Goal: Information Seeking & Learning: Learn about a topic

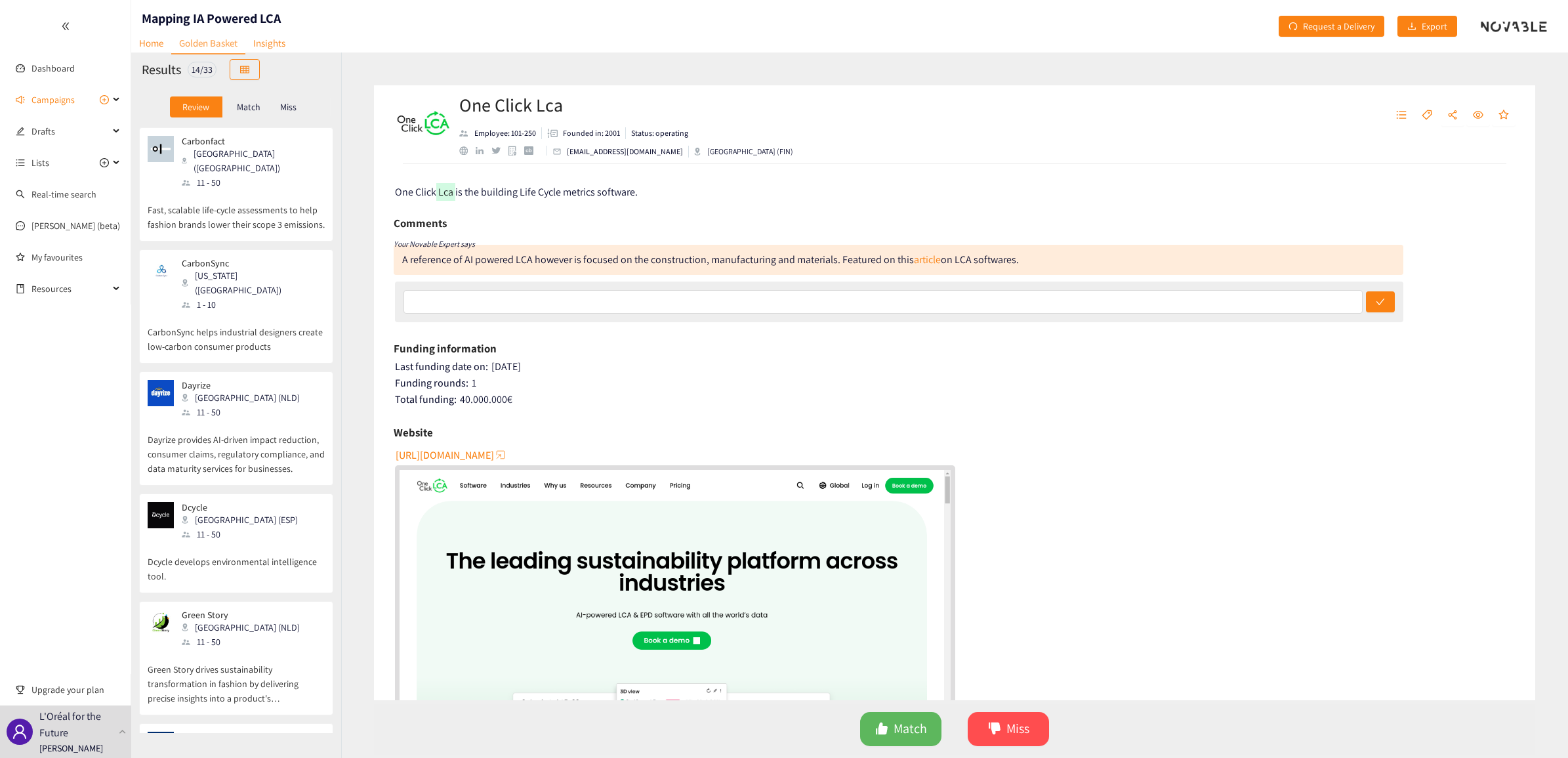
scroll to position [993, 0]
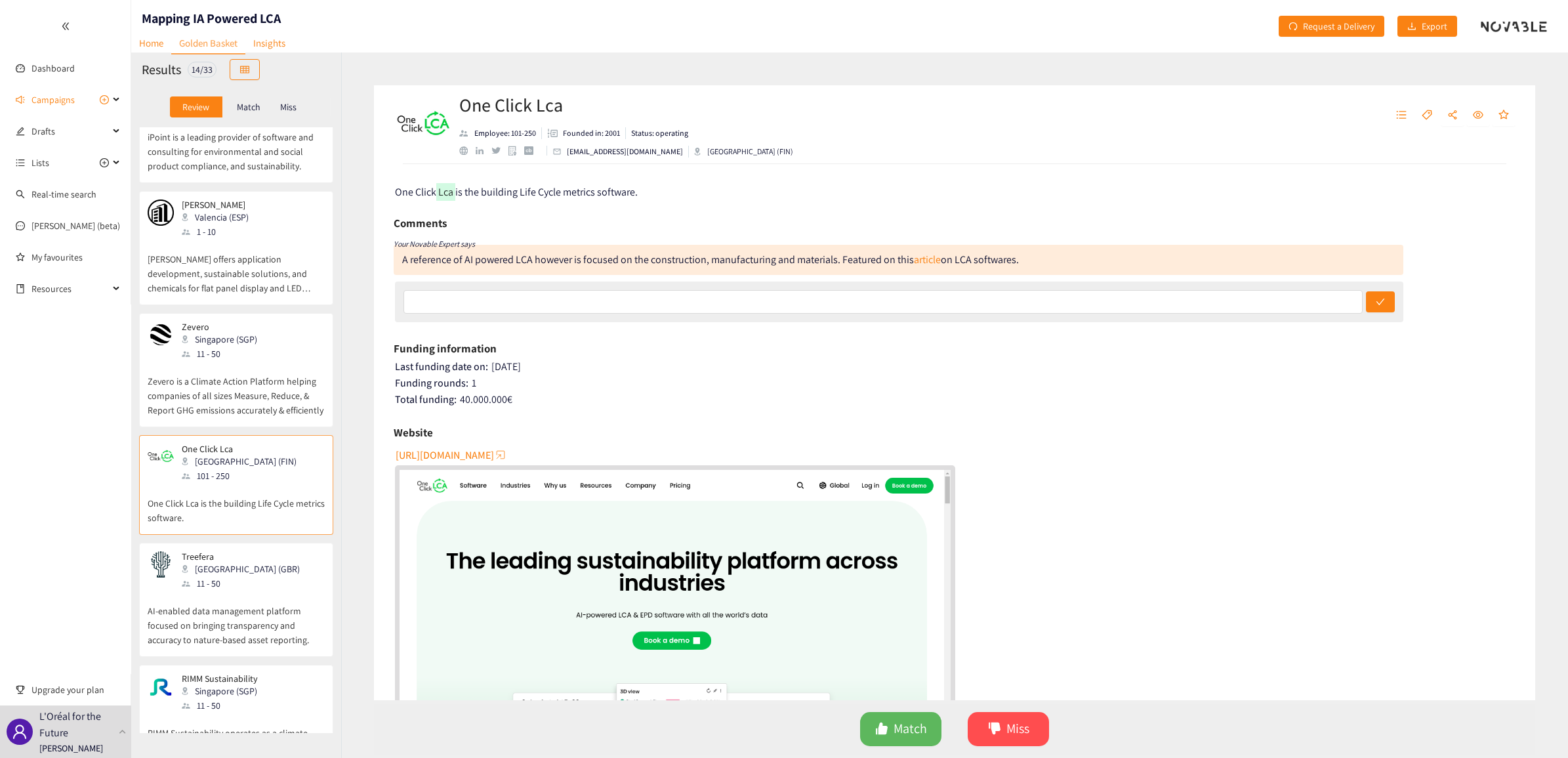
click at [248, 346] on div "11 - 50" at bounding box center [224, 354] width 83 height 15
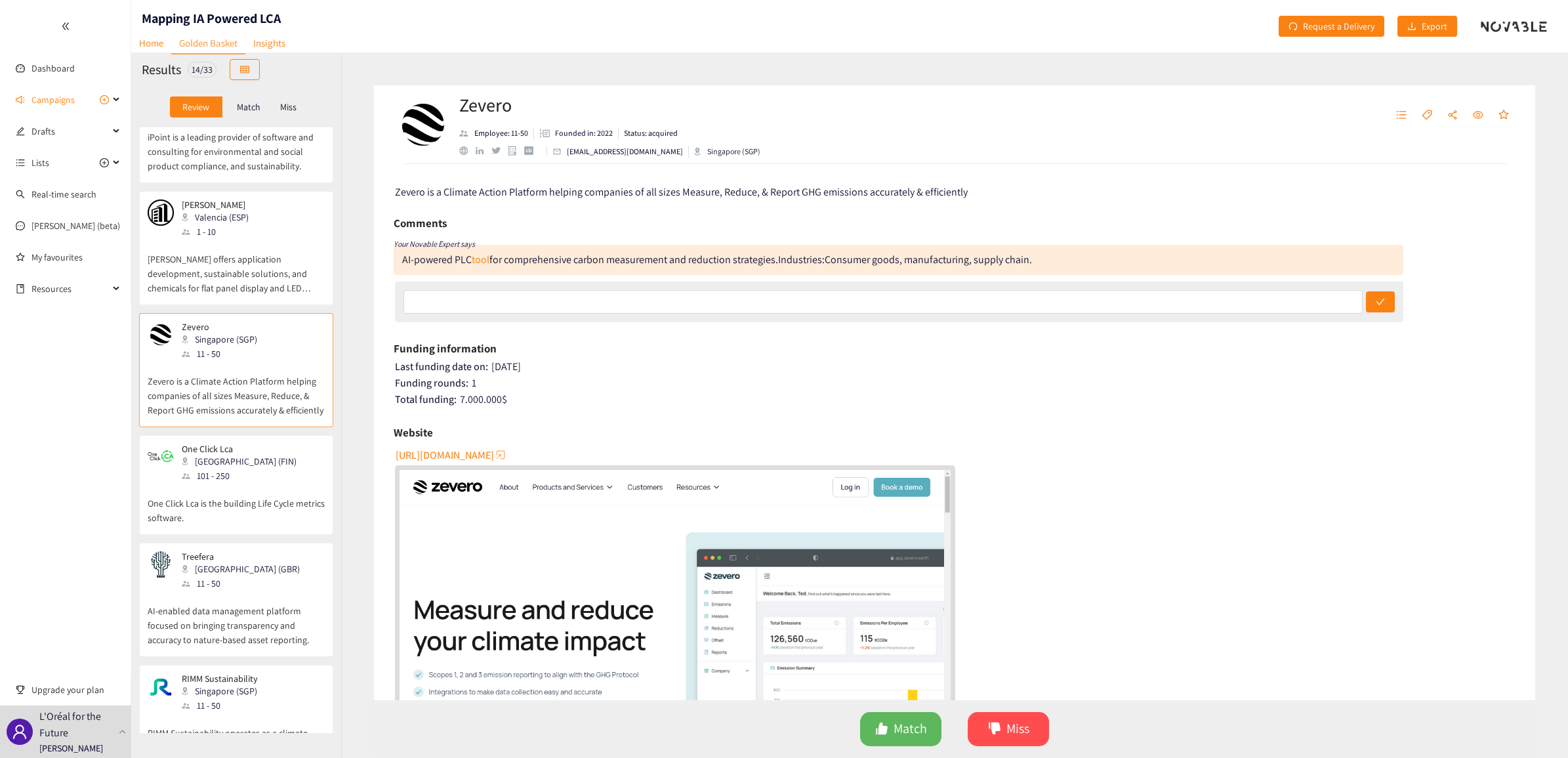
click at [261, 239] on p "[PERSON_NAME] offers application development, sustainable solutions, and chemic…" at bounding box center [236, 267] width 177 height 56
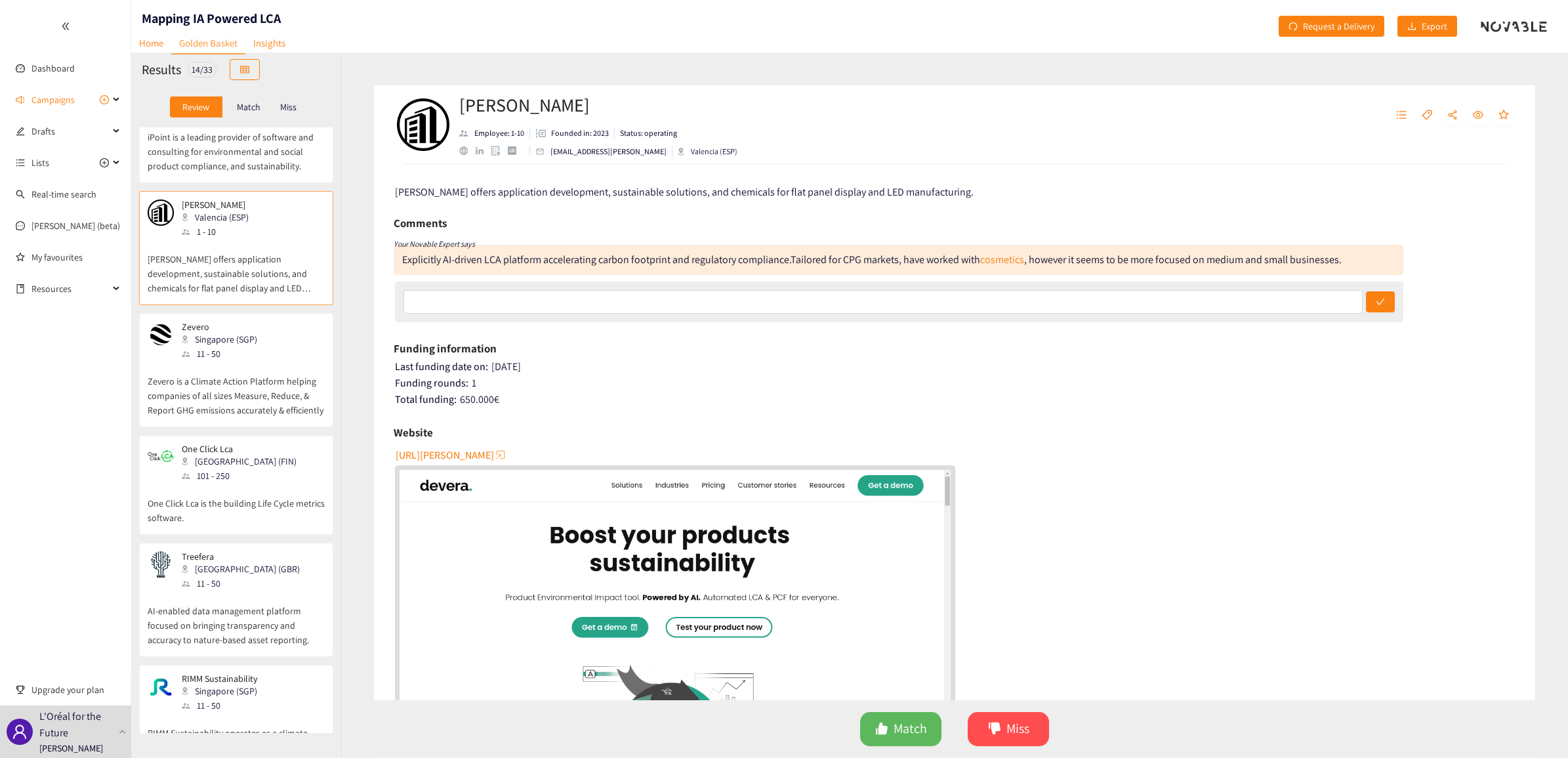
click at [256, 361] on p "Zevero is a Climate Action Platform helping companies of all sizes Measure, Red…" at bounding box center [236, 389] width 177 height 56
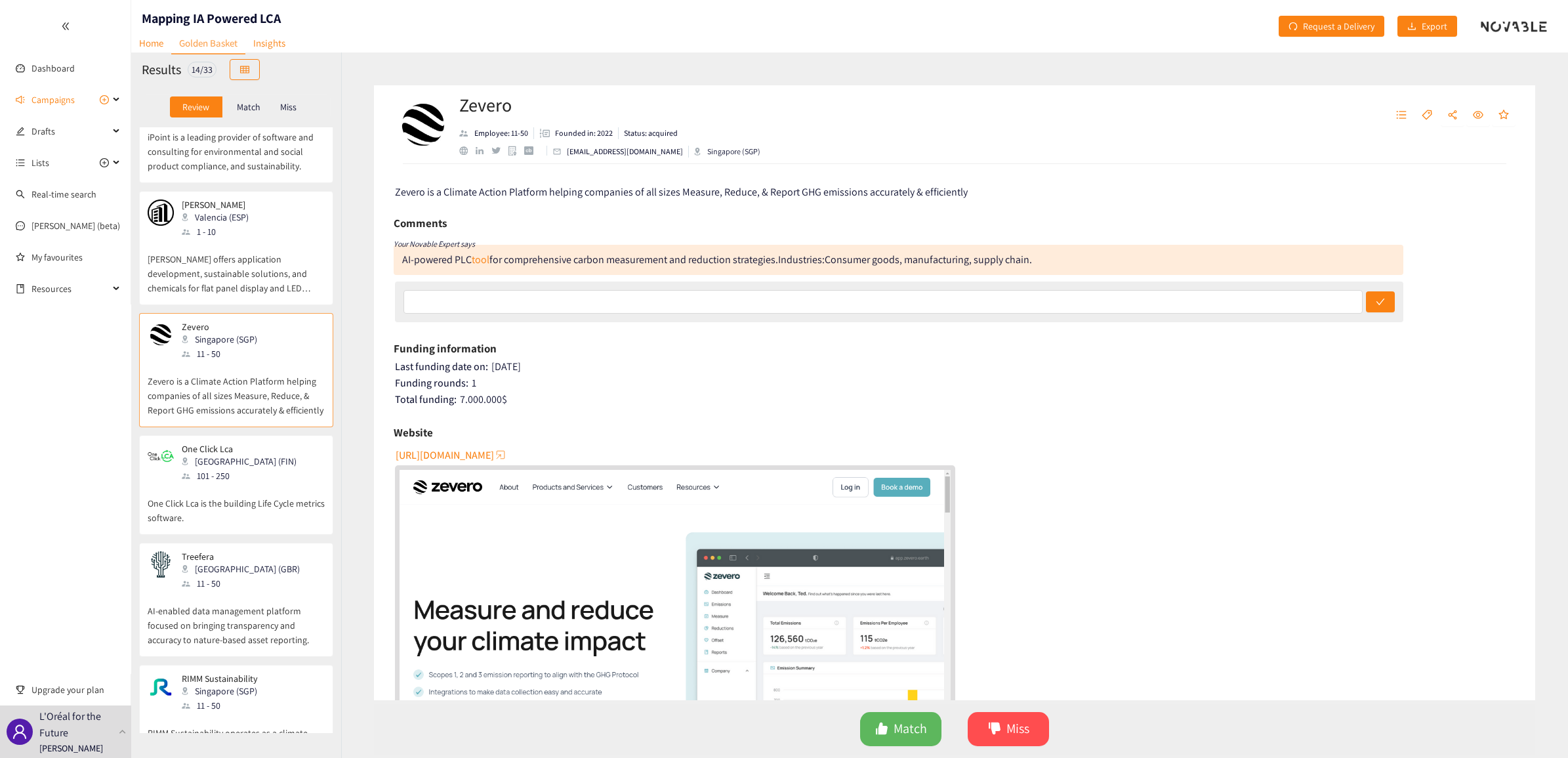
click at [241, 483] on p "One Click Lca is the building Life Cycle metrics software." at bounding box center [236, 504] width 177 height 42
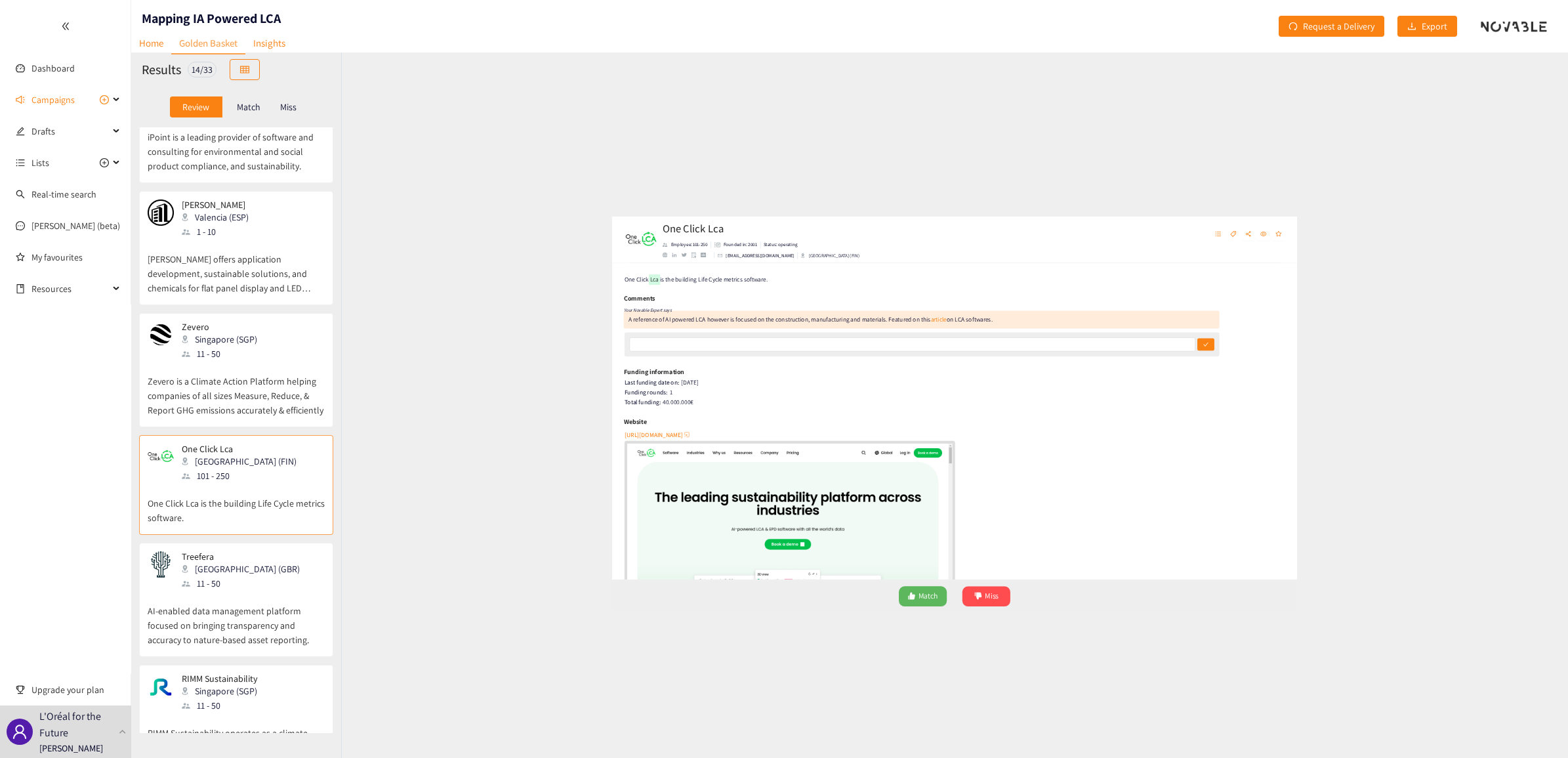
click at [1011, 438] on div "Website" at bounding box center [954, 432] width 1122 height 20
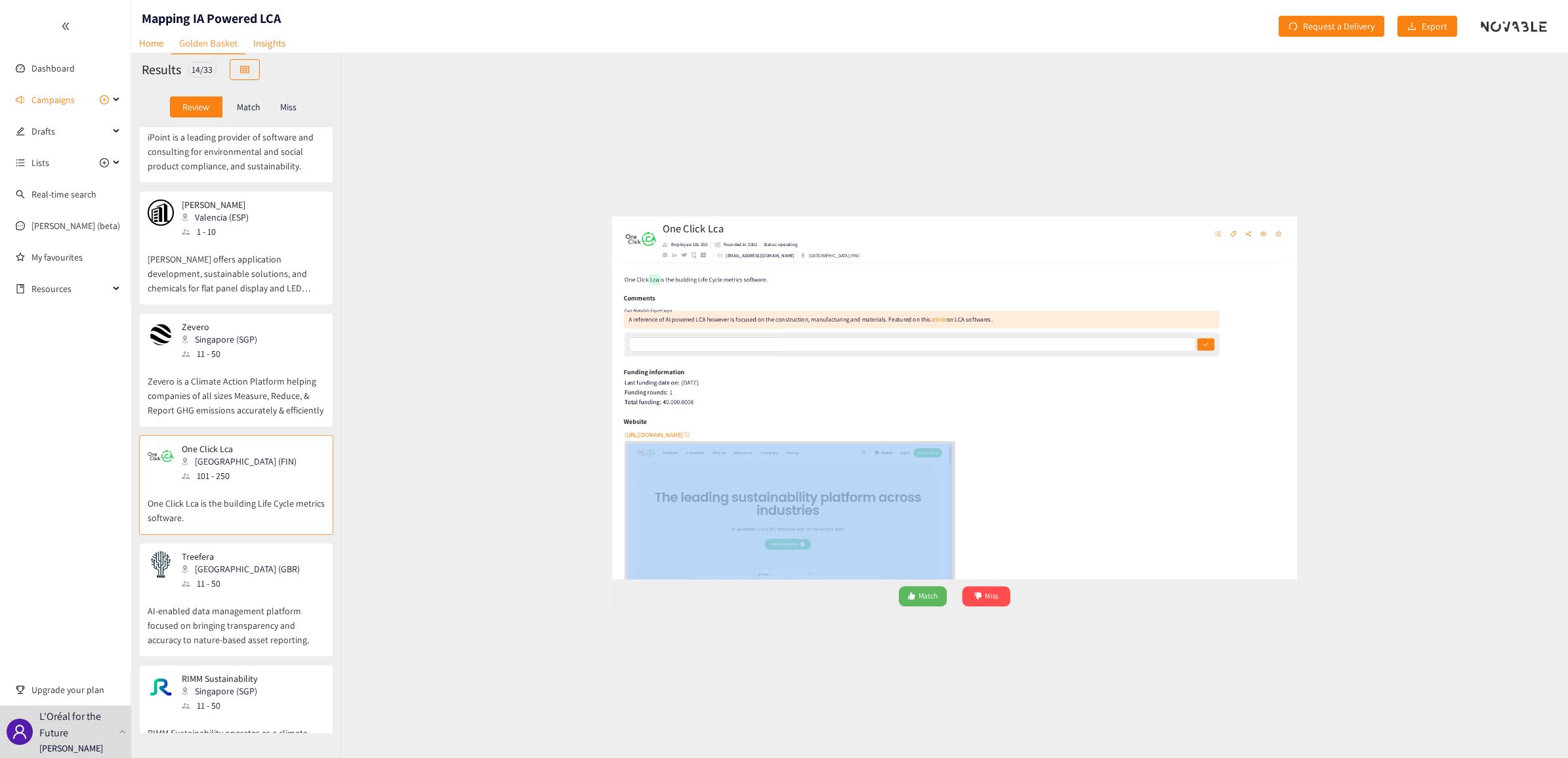
click at [1011, 438] on div "Website" at bounding box center [954, 432] width 1122 height 20
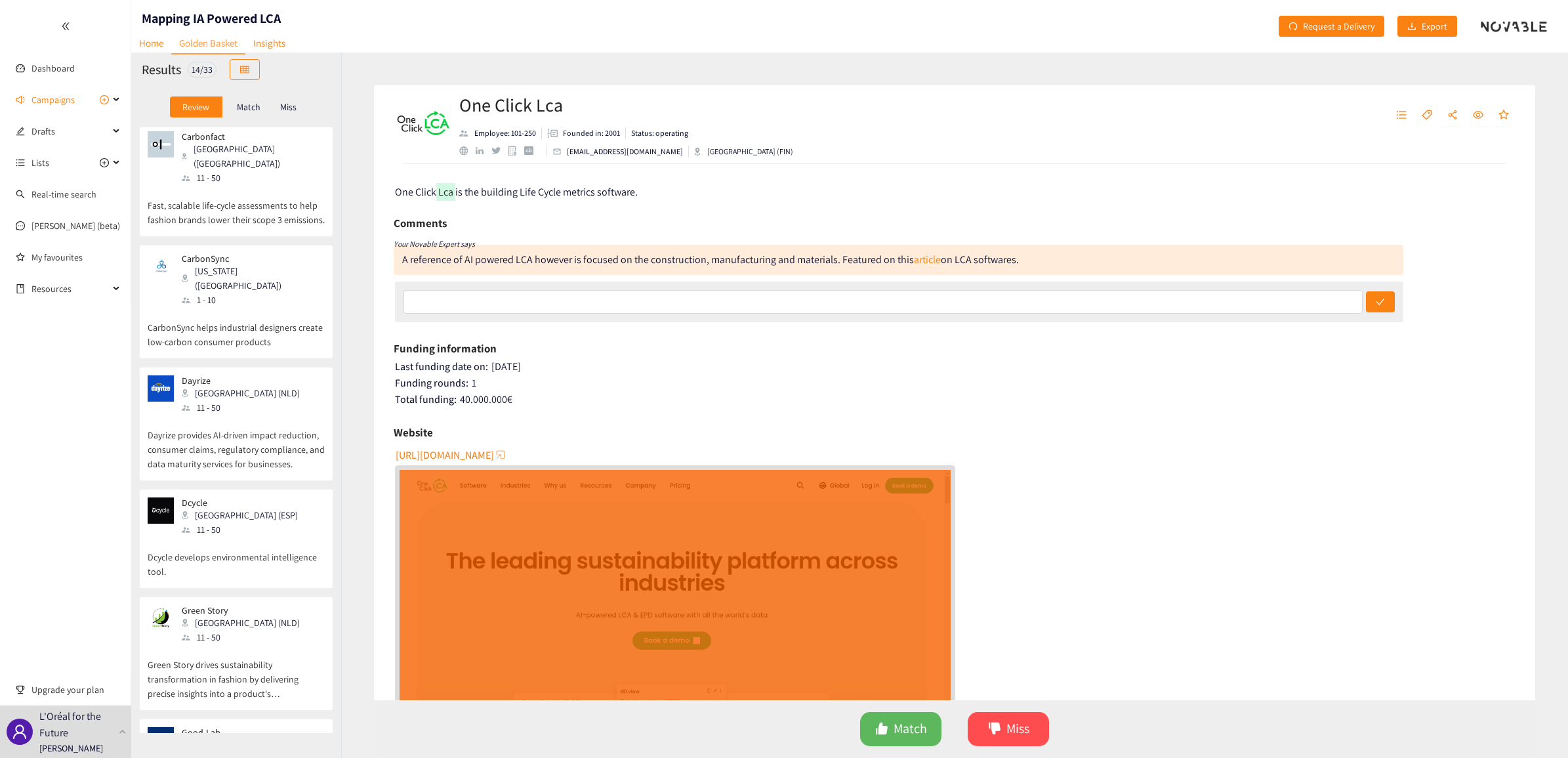
scroll to position [0, 0]
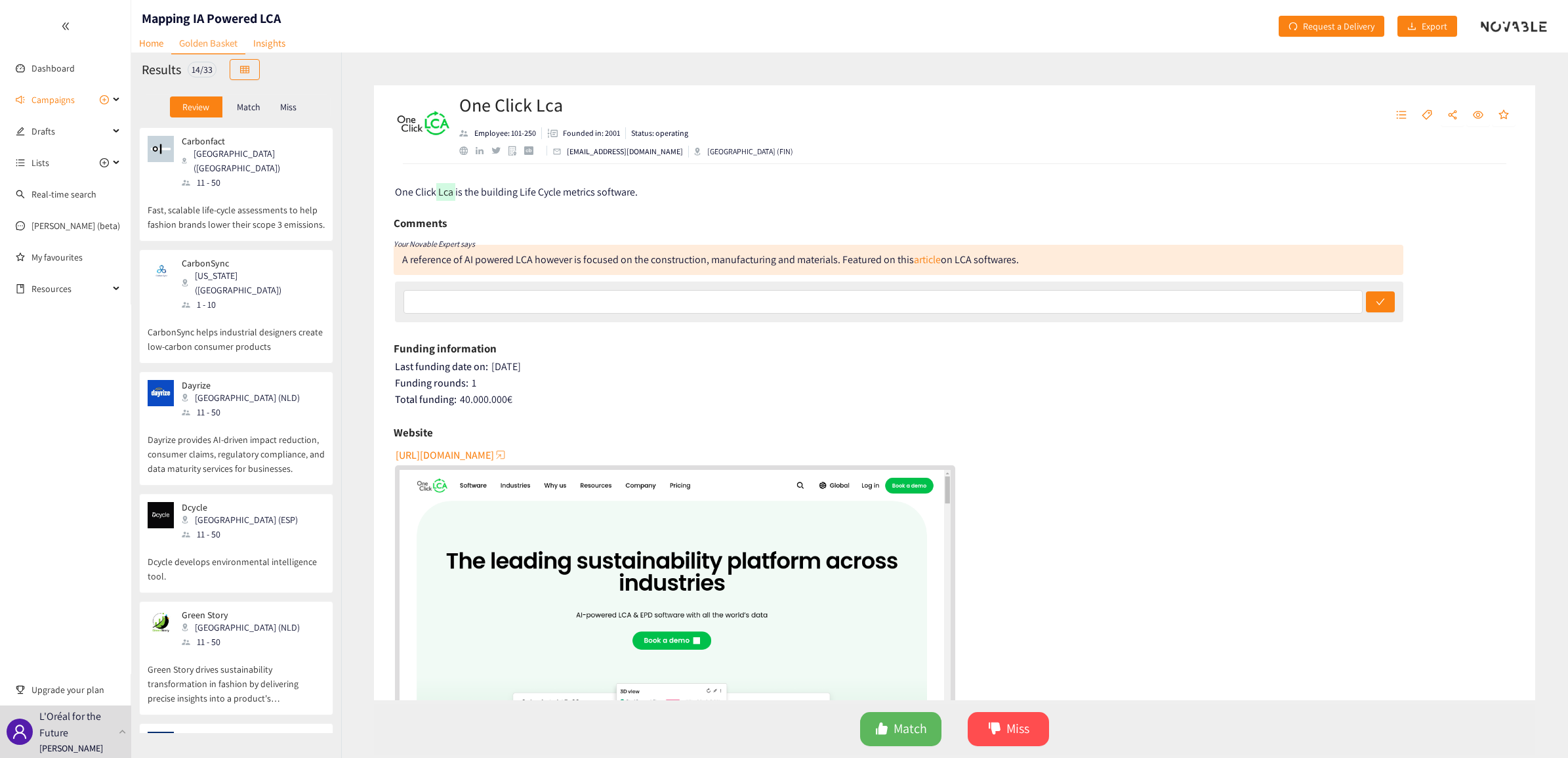
click at [213, 66] on div "14 / 33" at bounding box center [202, 70] width 29 height 16
click at [208, 72] on div "14 / 33" at bounding box center [202, 70] width 29 height 16
click at [208, 70] on div "14 / 33" at bounding box center [202, 70] width 29 height 16
click at [241, 105] on p "Match" at bounding box center [249, 107] width 24 height 11
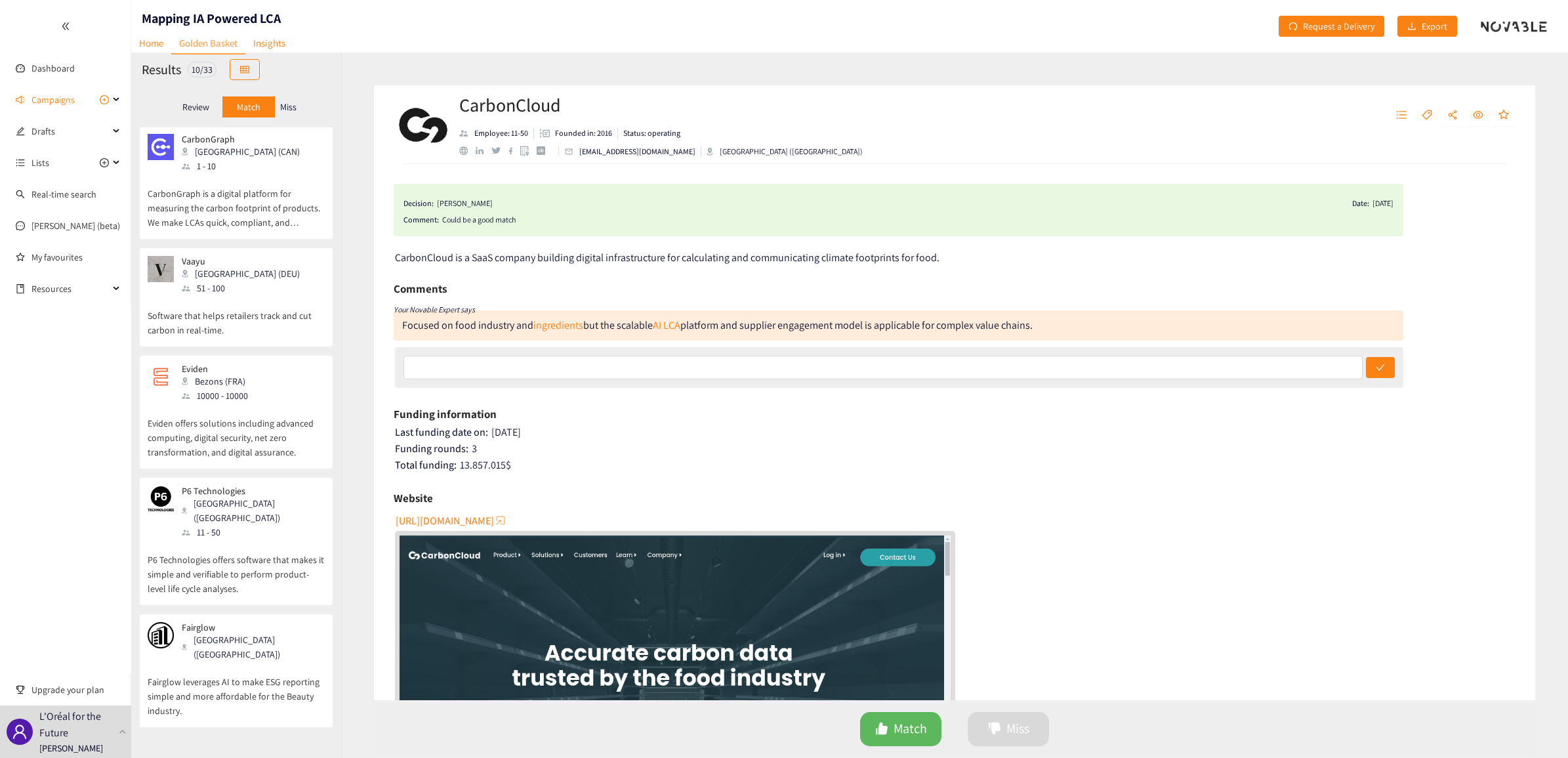
scroll to position [574, 0]
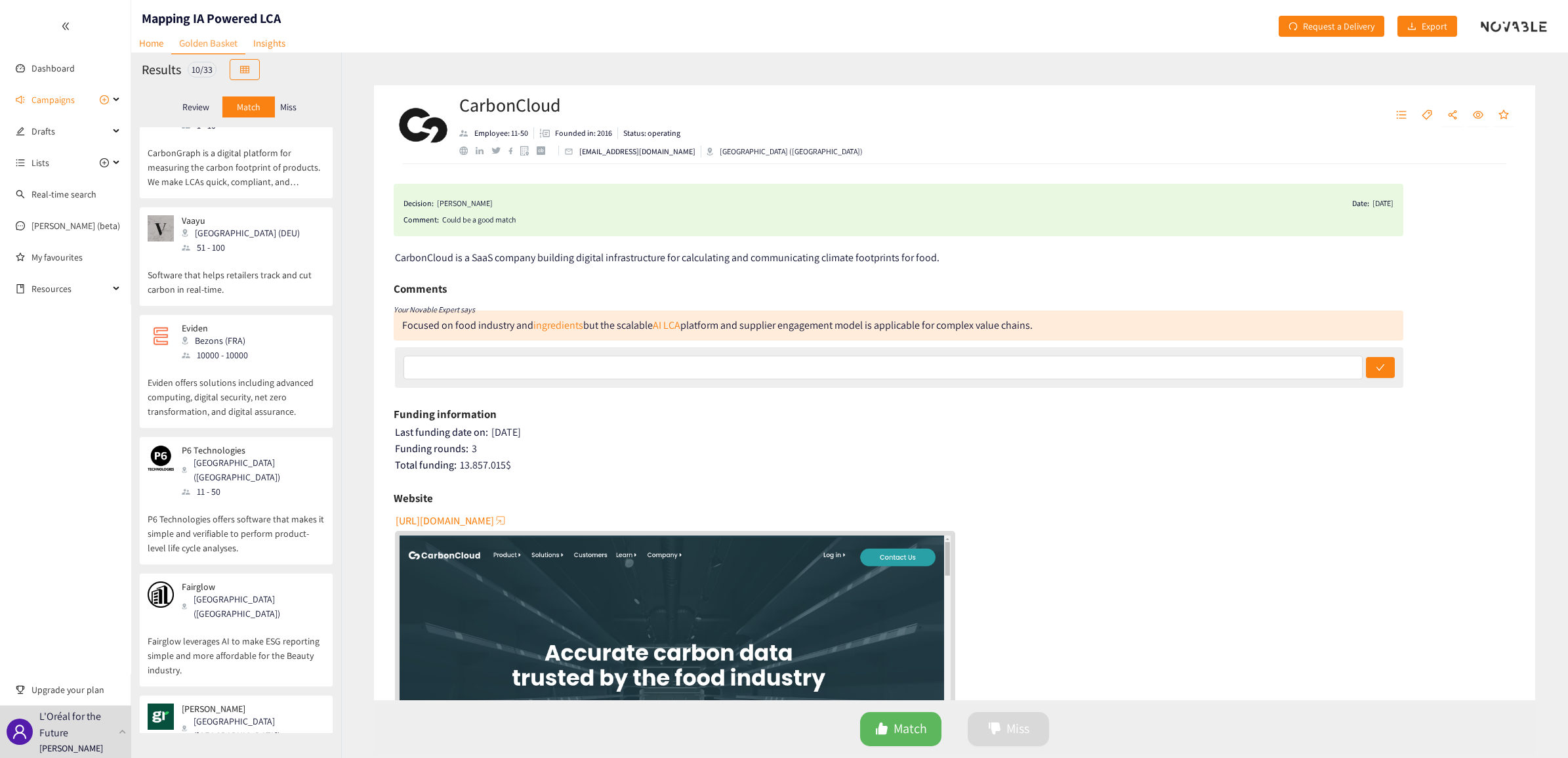
click at [269, 323] on div "Eviden Bezons (FRA) 10000 - 10000" at bounding box center [236, 342] width 177 height 39
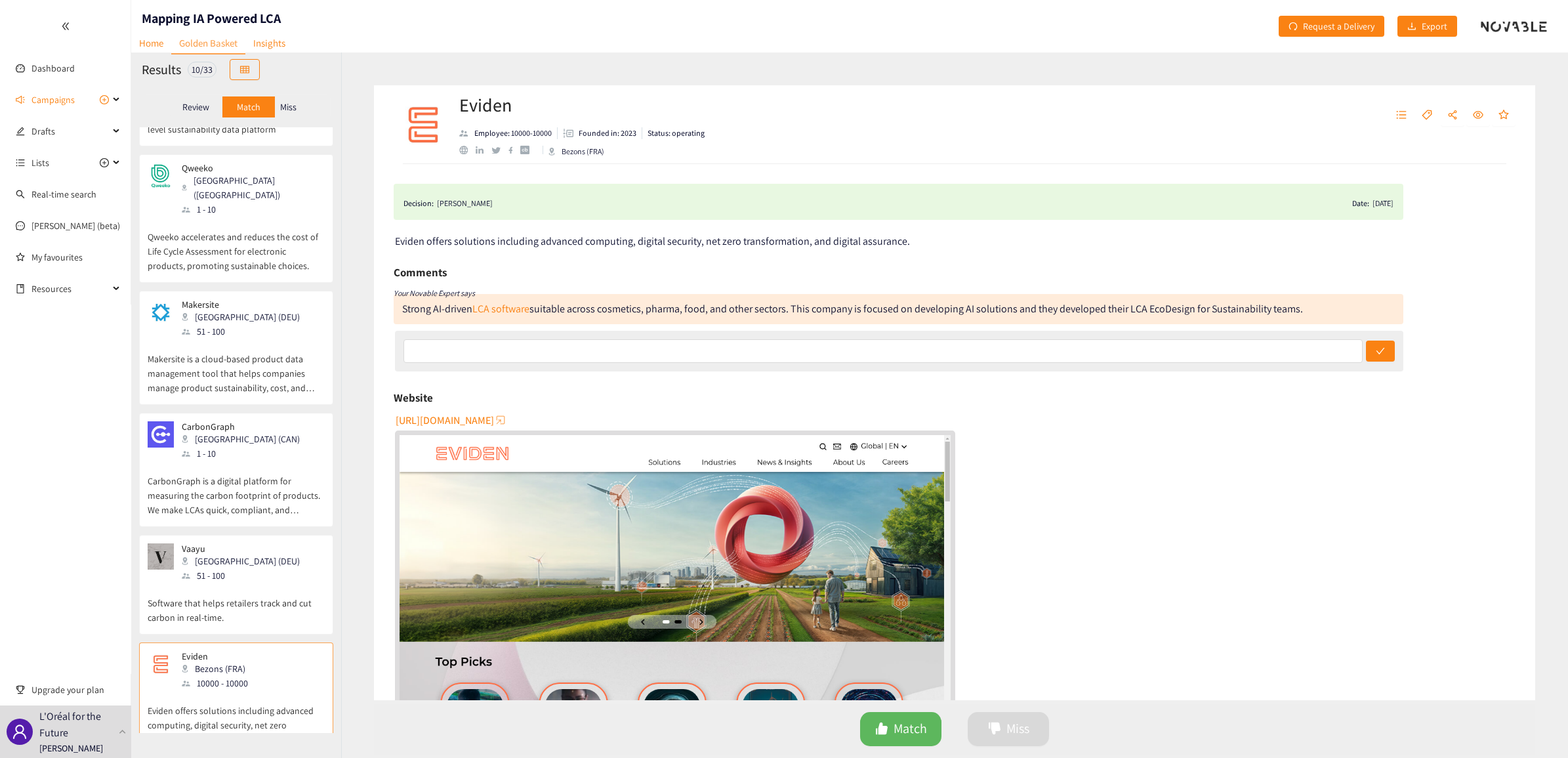
scroll to position [0, 0]
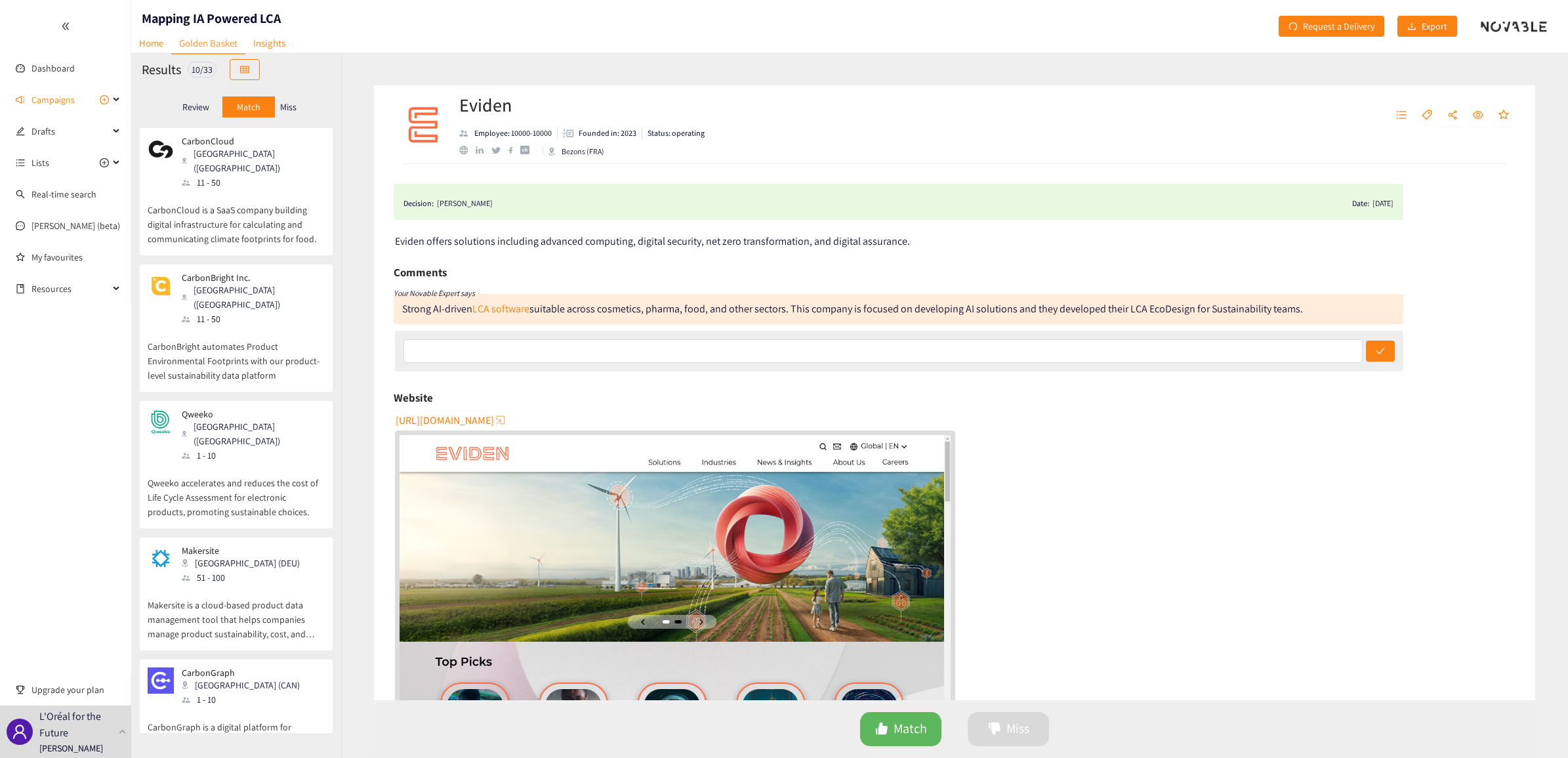
click at [252, 203] on p "CarbonCloud is a SaaS company building digital infrastructure for calculating a…" at bounding box center [236, 217] width 177 height 56
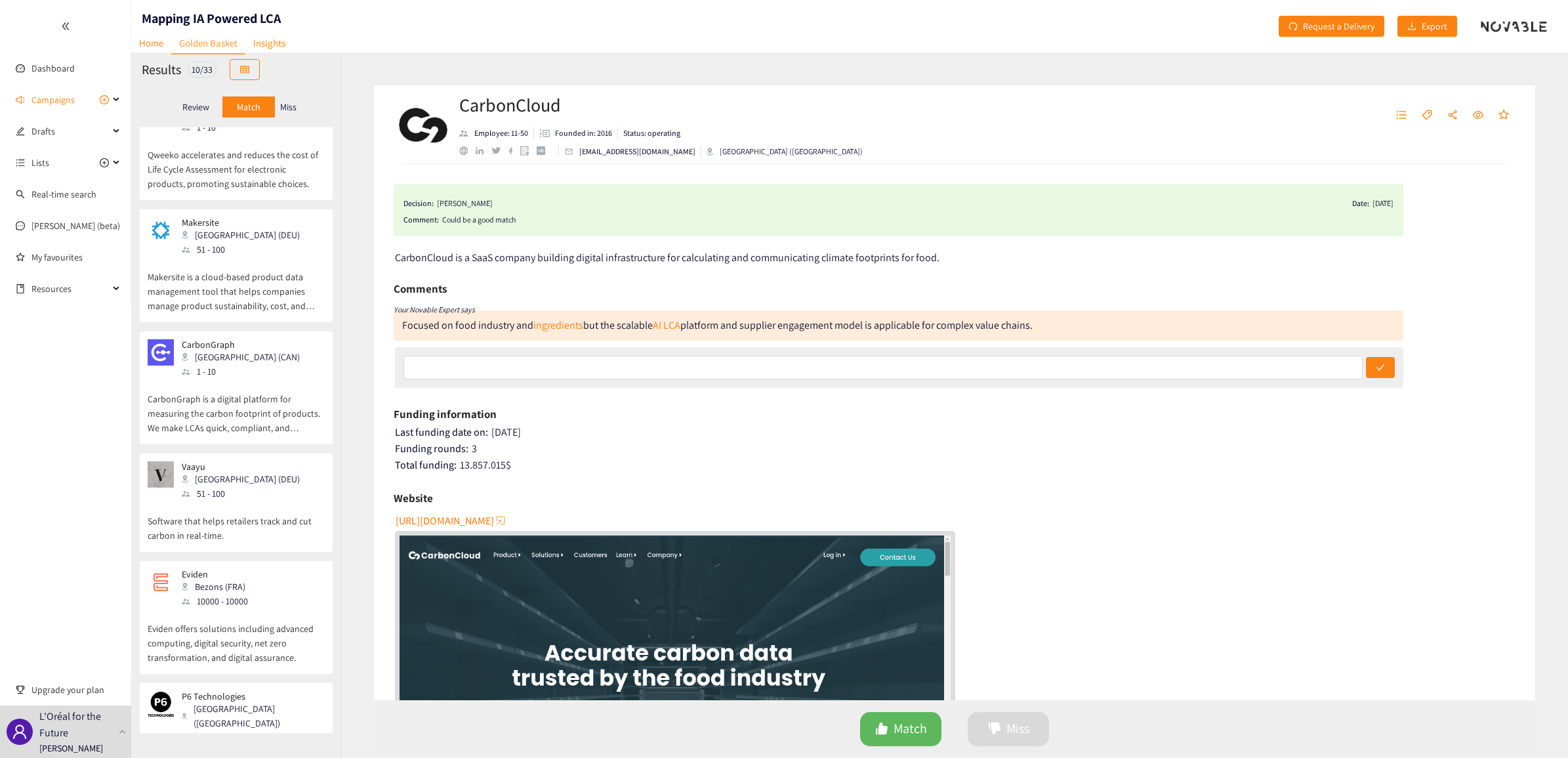
scroll to position [591, 0]
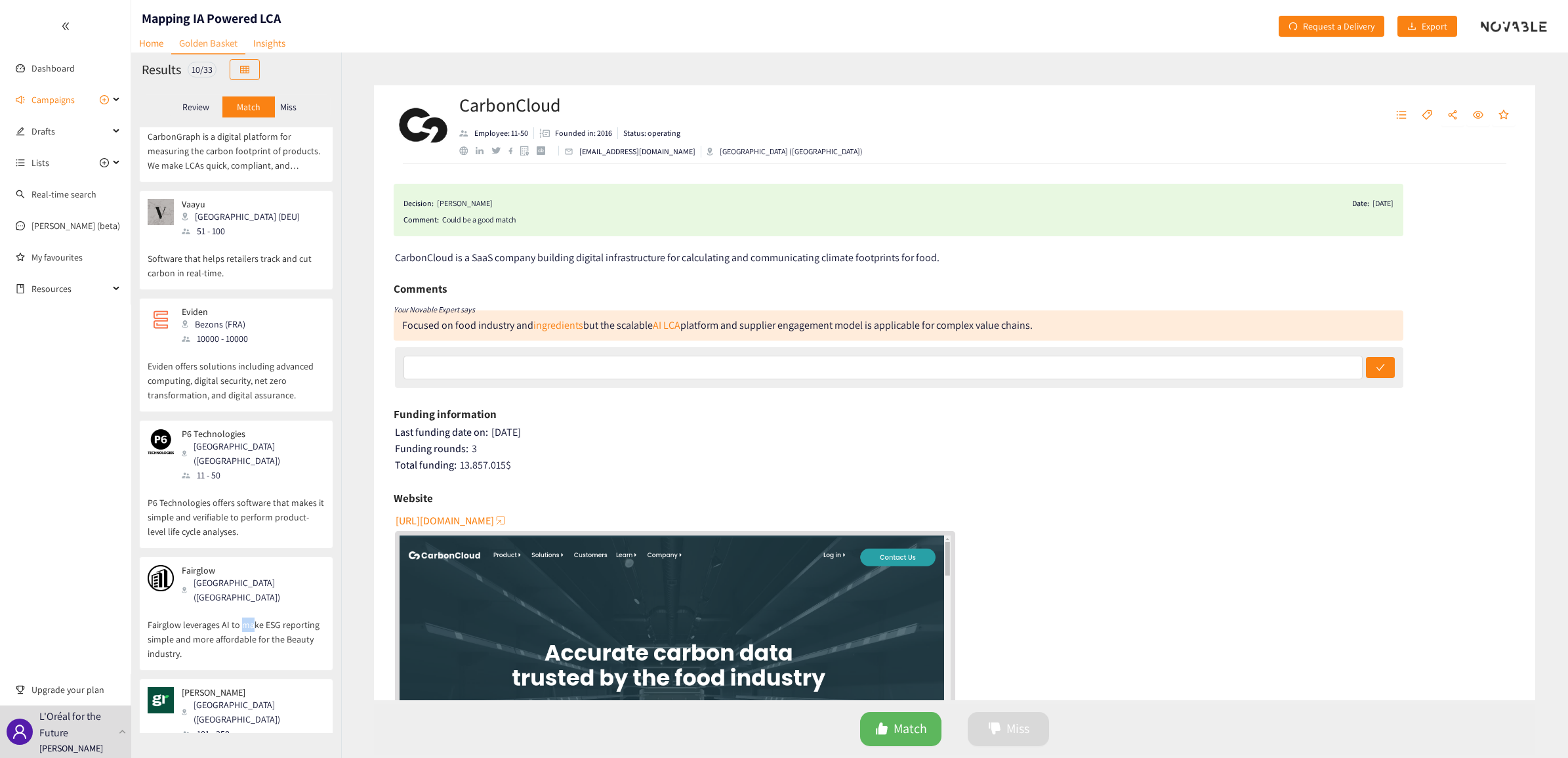
drag, startPoint x: 241, startPoint y: 542, endPoint x: 251, endPoint y: 549, distance: 12.2
click at [251, 604] on p "Fairglow leverages AI to make ESG reporting simple and more affordable for the …" at bounding box center [236, 632] width 177 height 56
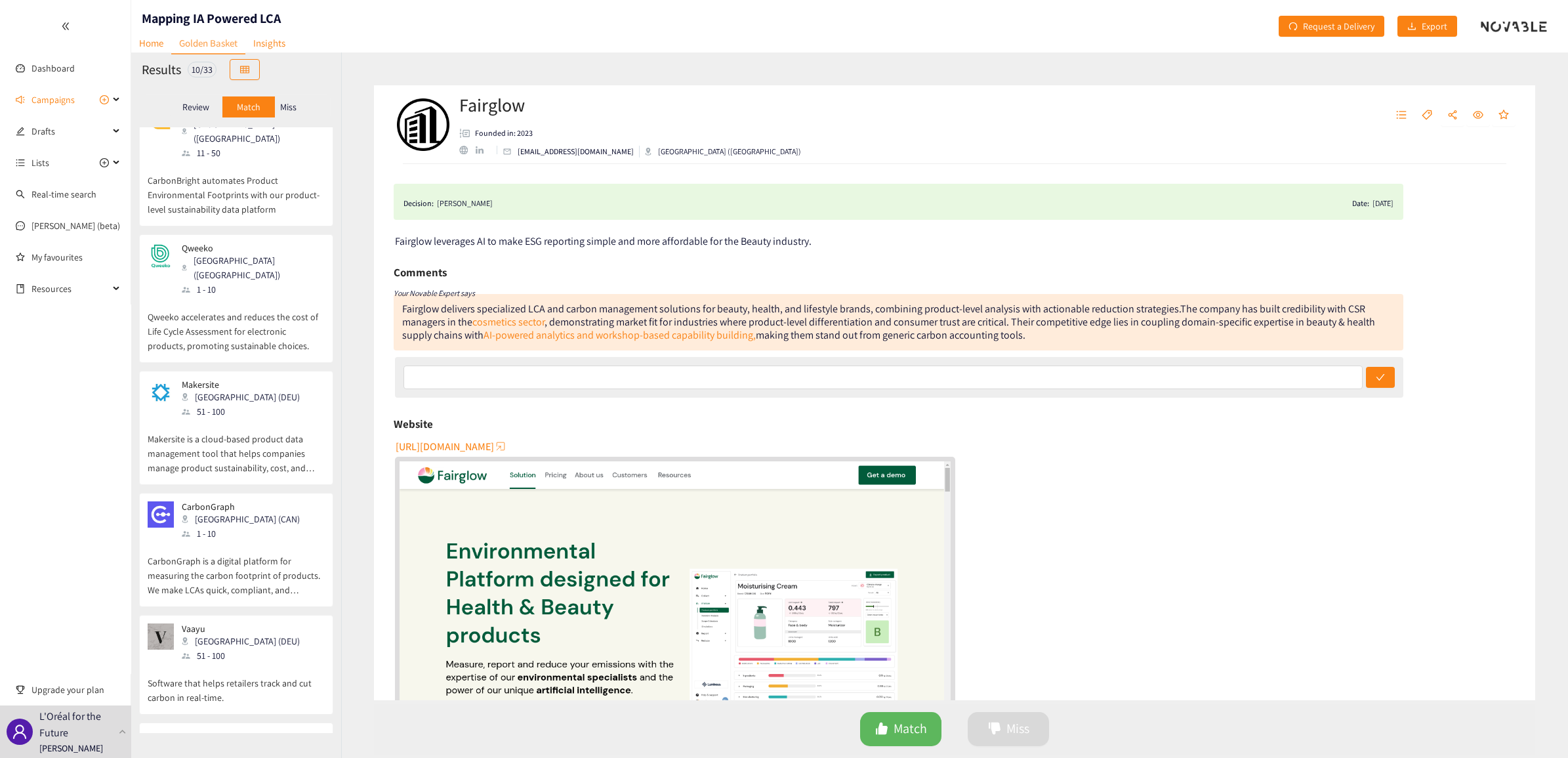
scroll to position [0, 0]
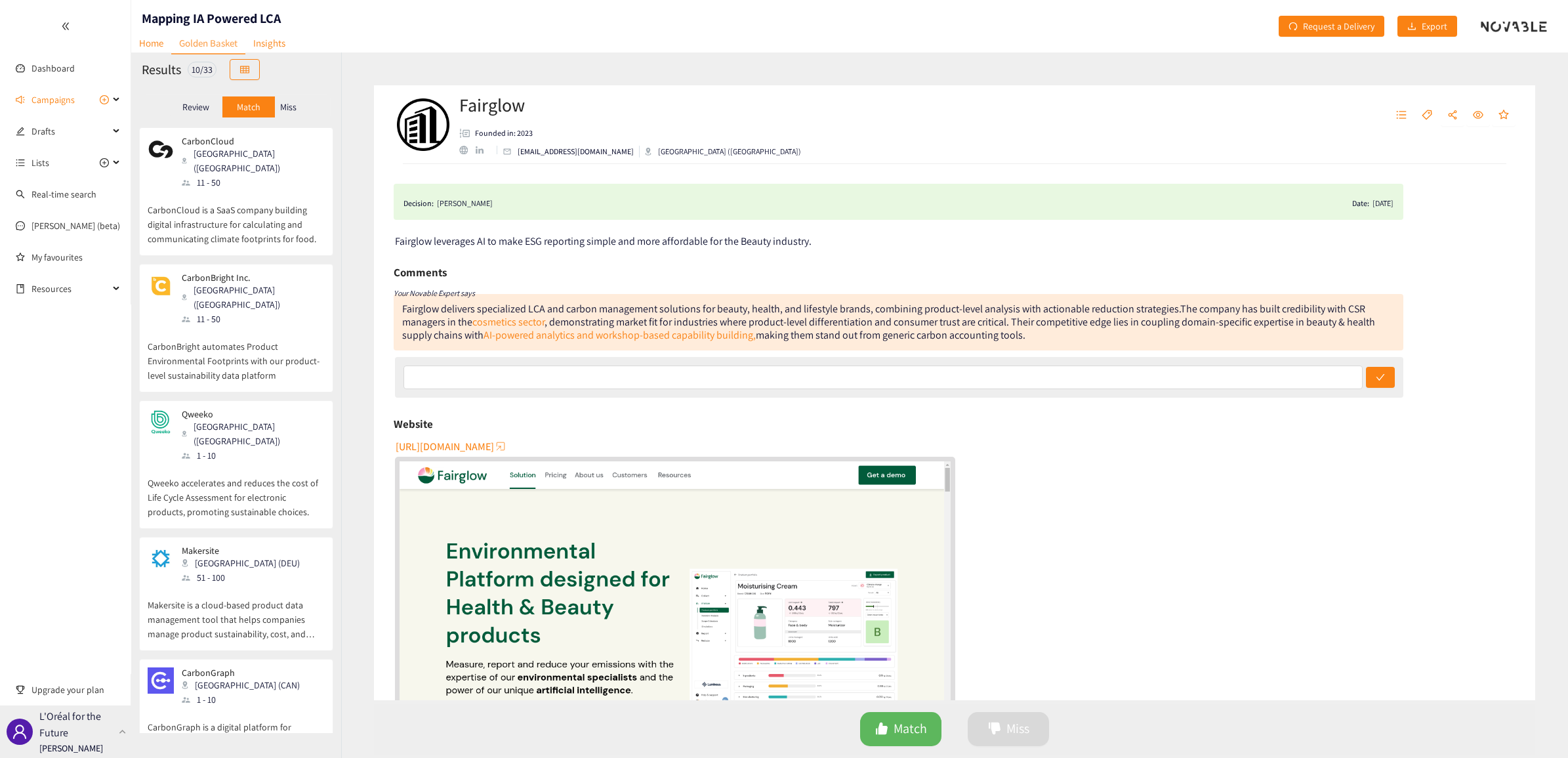
click at [118, 727] on div "L'Oréal for the Future [PERSON_NAME]" at bounding box center [66, 732] width 131 height 52
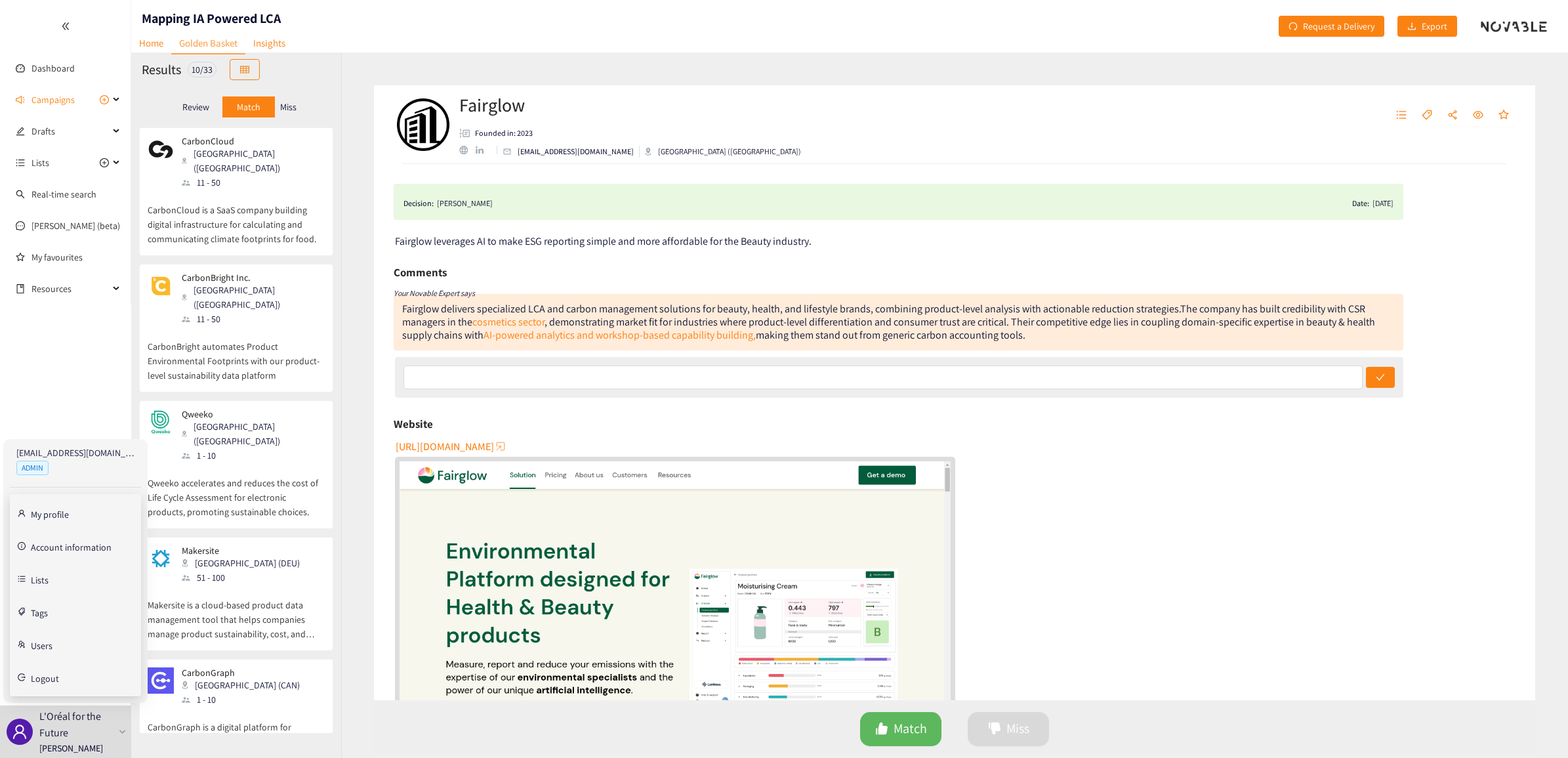
click at [74, 361] on div "Dashboard Campaigns Drafts Lists Real-time search [PERSON_NAME] (beta) My favou…" at bounding box center [66, 379] width 131 height 758
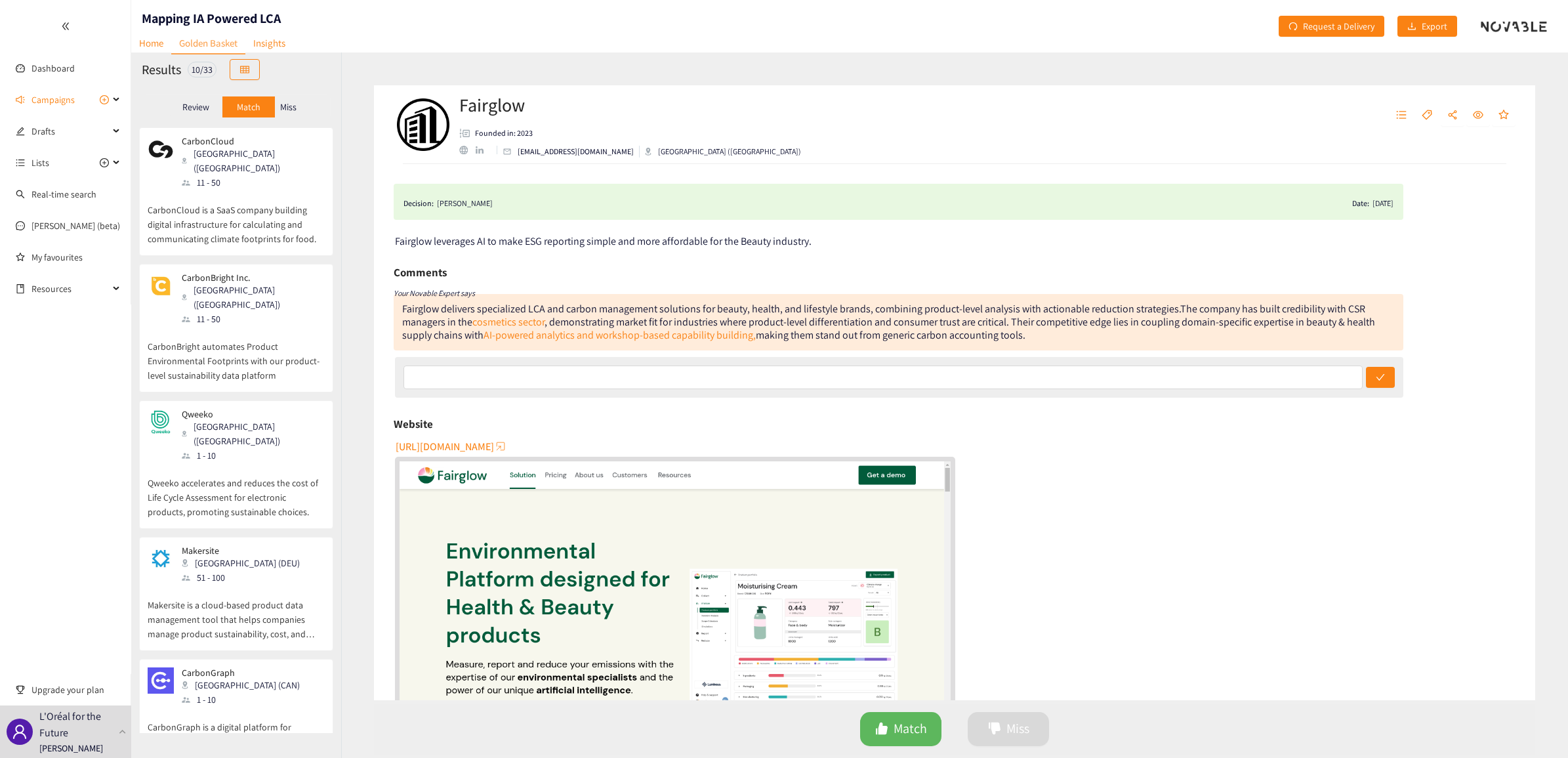
click at [230, 326] on p "CarbonBright automates Product Environmental Footprints with our product-level …" at bounding box center [236, 354] width 177 height 56
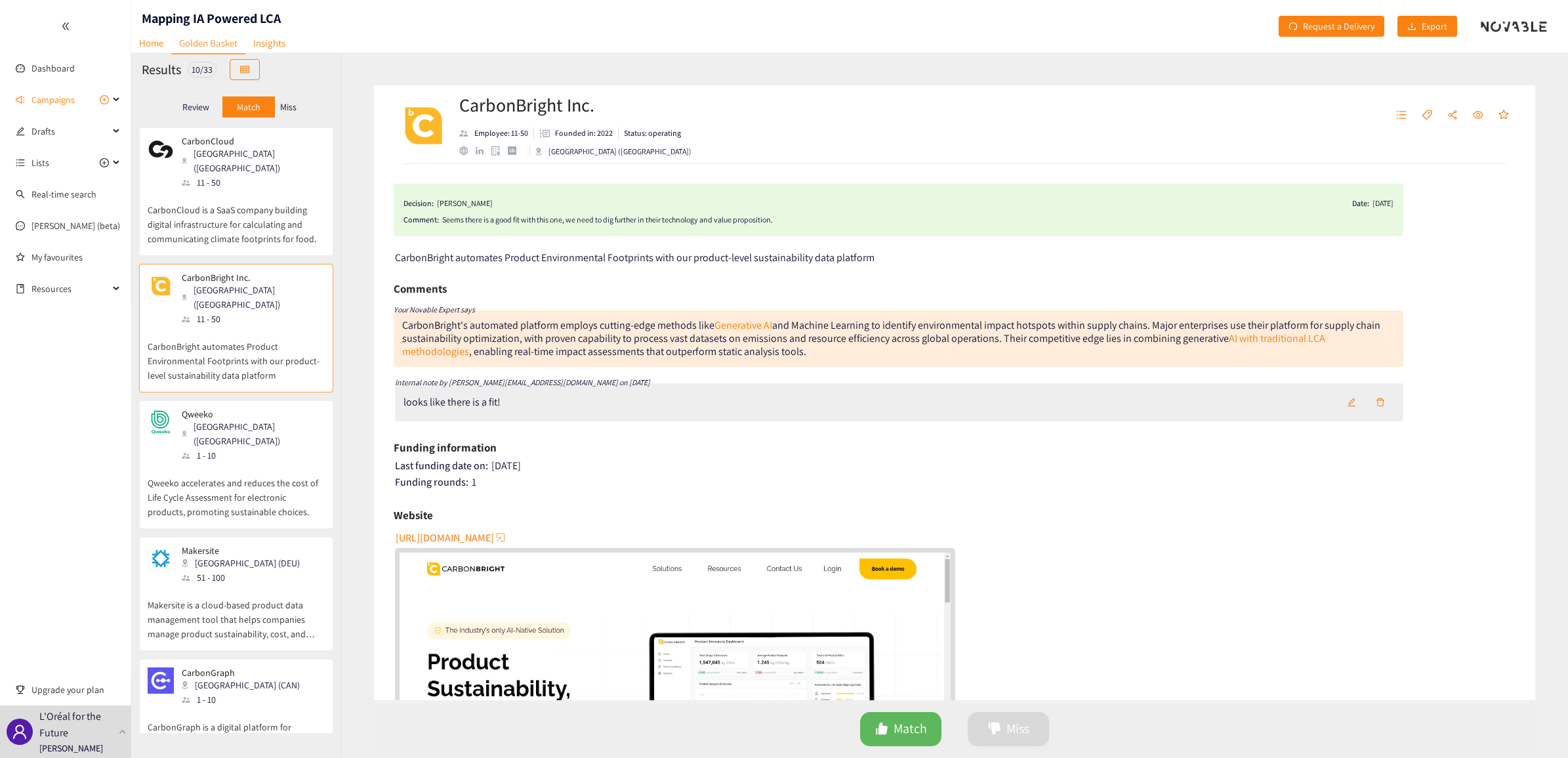
click at [205, 204] on p "CarbonCloud is a SaaS company building digital infrastructure for calculating a…" at bounding box center [236, 217] width 177 height 56
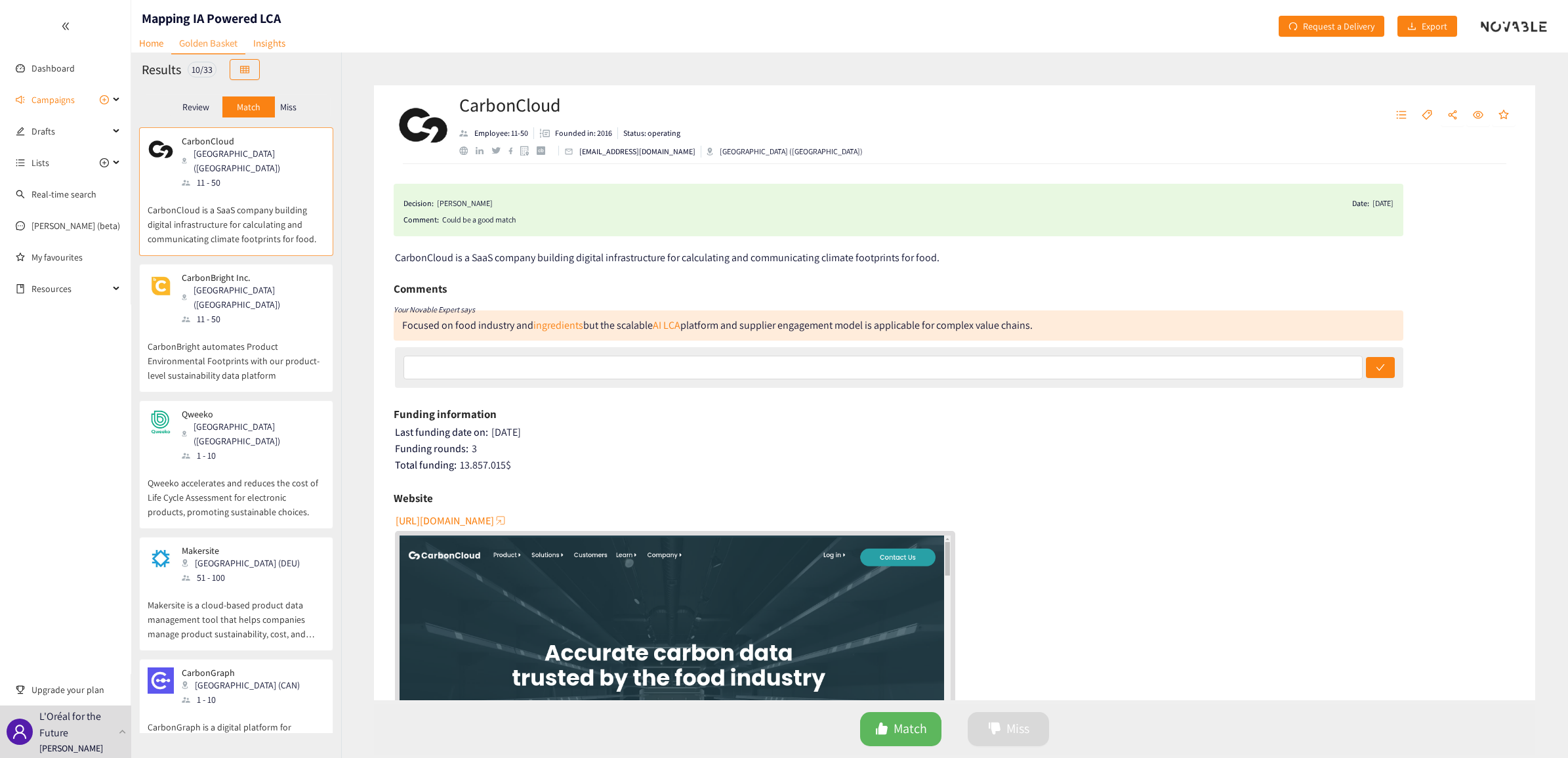
click at [244, 336] on p "CarbonBright automates Product Environmental Footprints with our product-level …" at bounding box center [236, 354] width 177 height 56
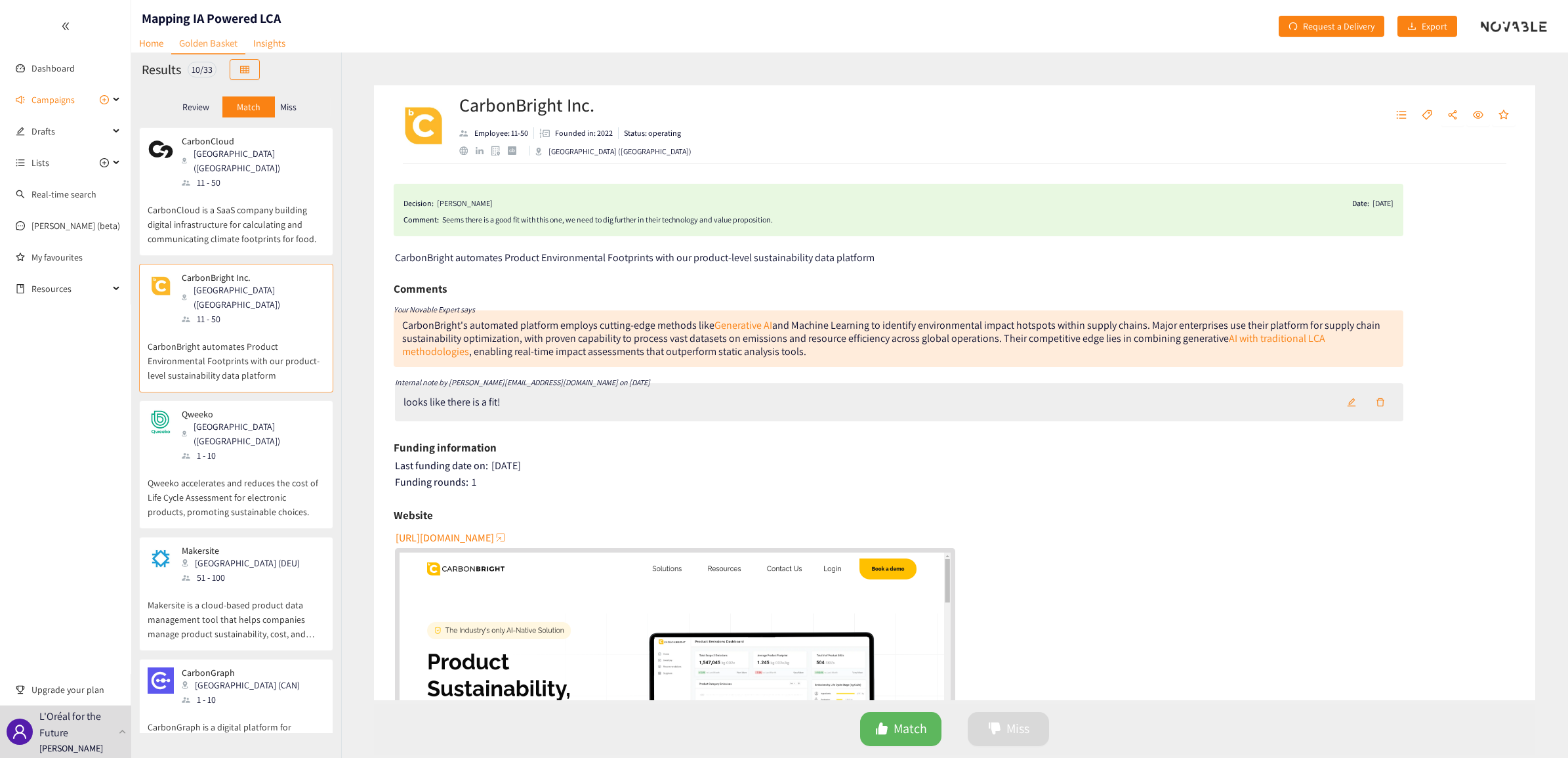
click at [258, 463] on p "Qweeko accelerates and reduces the cost of Life Cycle Assessment for electronic…" at bounding box center [236, 491] width 177 height 56
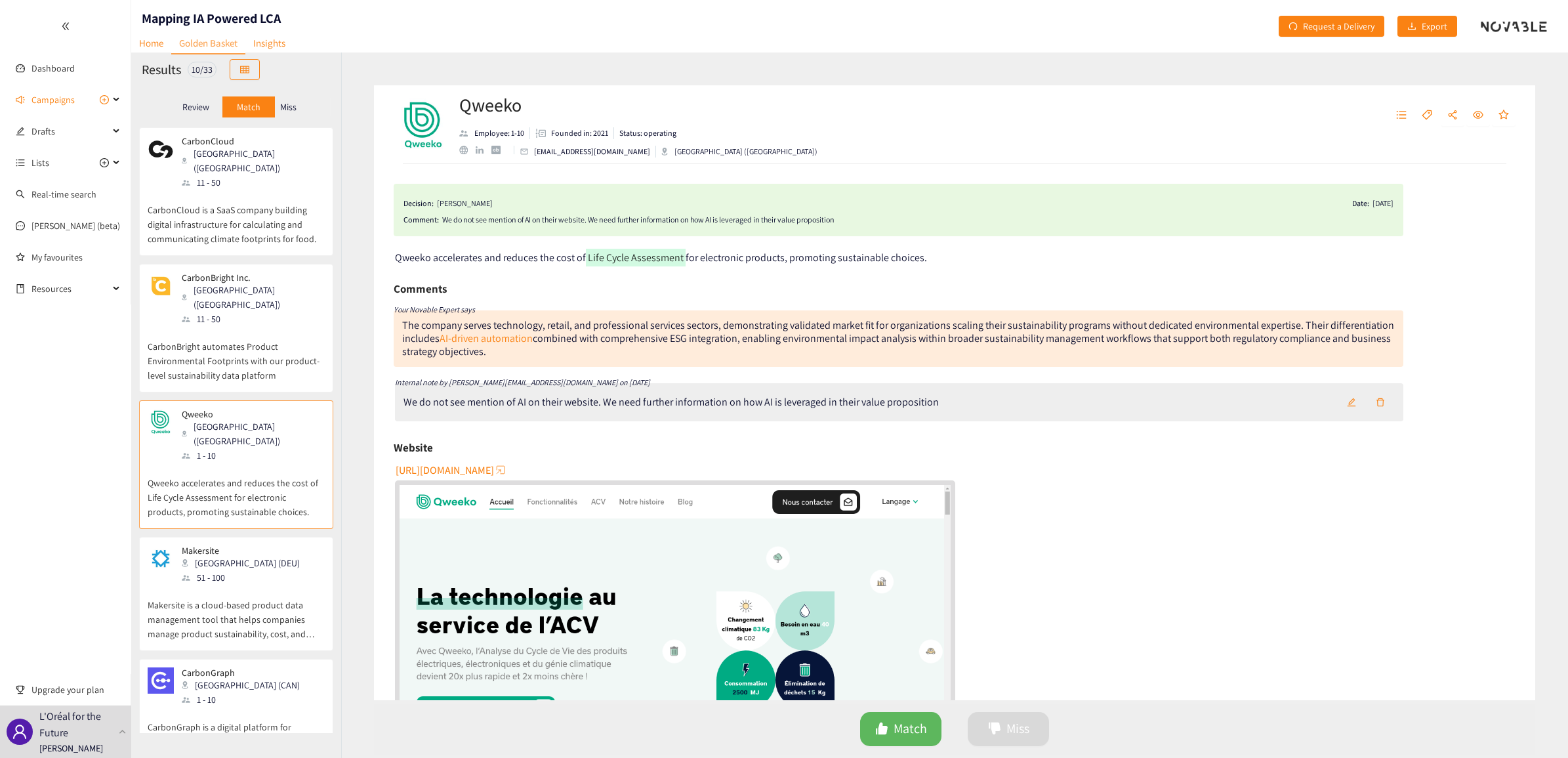
click at [207, 585] on p "Makersite is a cloud-based product data management tool that helps companies ma…" at bounding box center [236, 612] width 177 height 56
